Goal: Find specific page/section: Find specific page/section

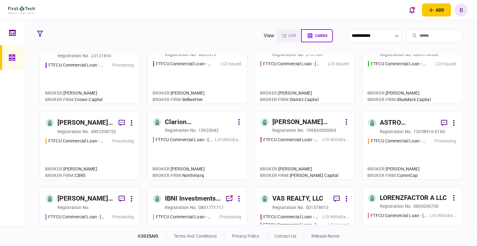
scroll to position [186, 0]
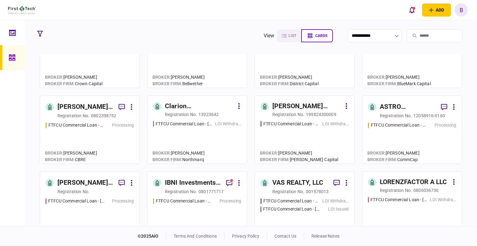
click at [389, 106] on div "ASTRO PROPERTIES LLC" at bounding box center [408, 107] width 56 height 10
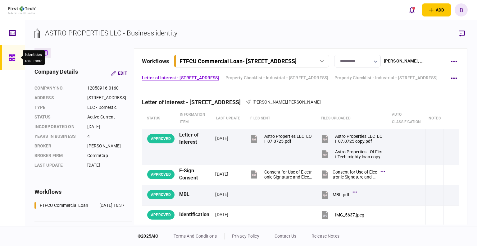
click at [10, 56] on icon at bounding box center [12, 57] width 7 height 7
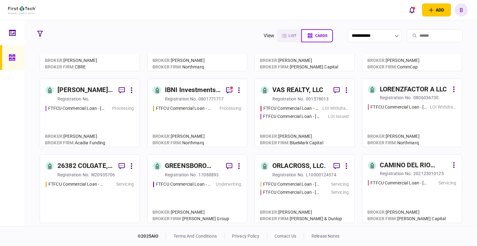
scroll to position [280, 0]
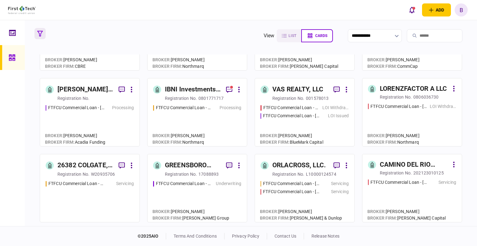
click at [39, 33] on icon "button" at bounding box center [40, 34] width 6 height 6
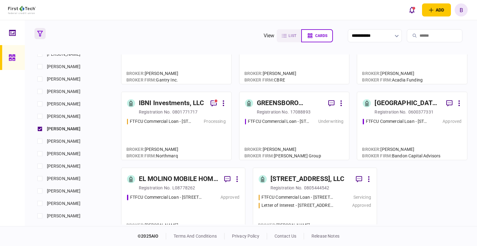
scroll to position [50, 0]
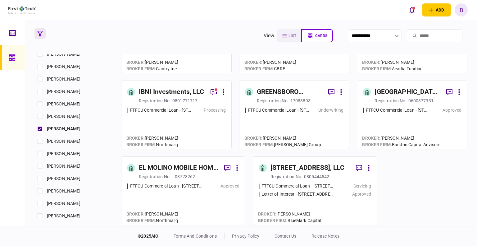
click at [161, 92] on div "IBNI Investments, LLC" at bounding box center [171, 92] width 65 height 10
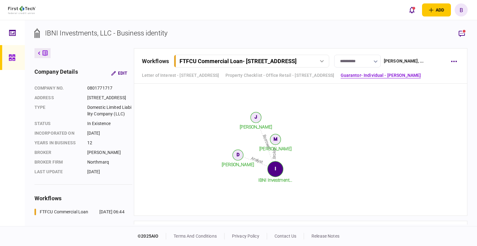
scroll to position [2204, 0]
